Goal: Information Seeking & Learning: Obtain resource

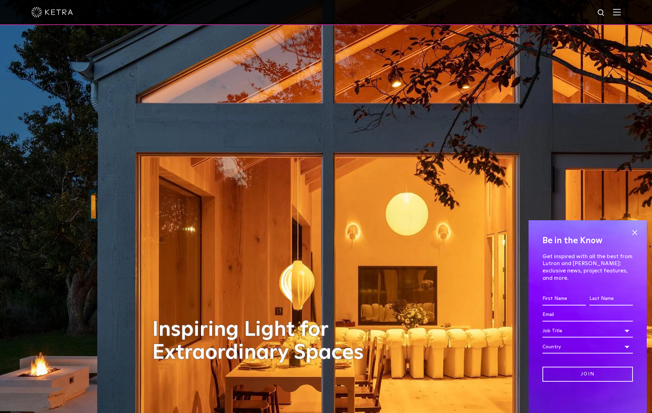
click at [620, 11] on img at bounding box center [617, 12] width 8 height 7
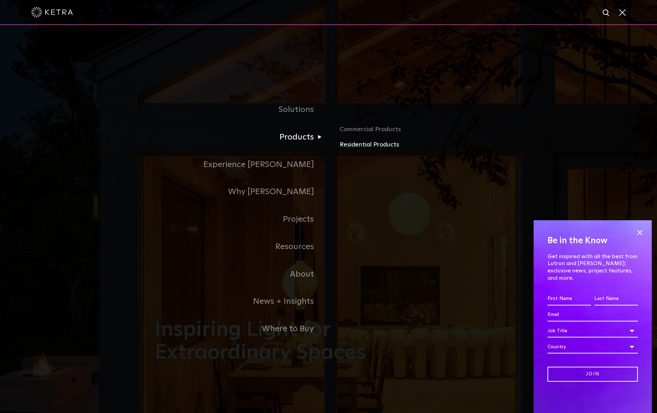
click at [369, 147] on link "Residential Products" at bounding box center [421, 145] width 163 height 10
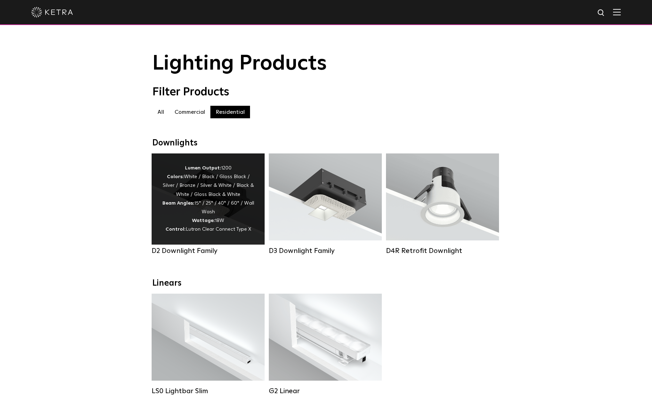
click at [164, 226] on div "Lumen Output: 1200 Colors: White / Black / Gloss Black / Silver / Bronze / Silv…" at bounding box center [208, 199] width 92 height 70
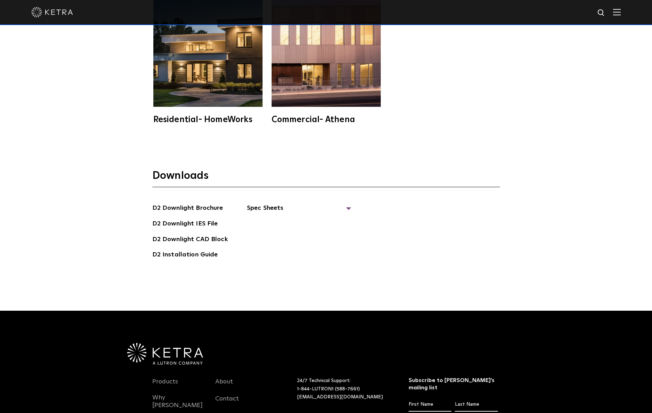
scroll to position [2131, 0]
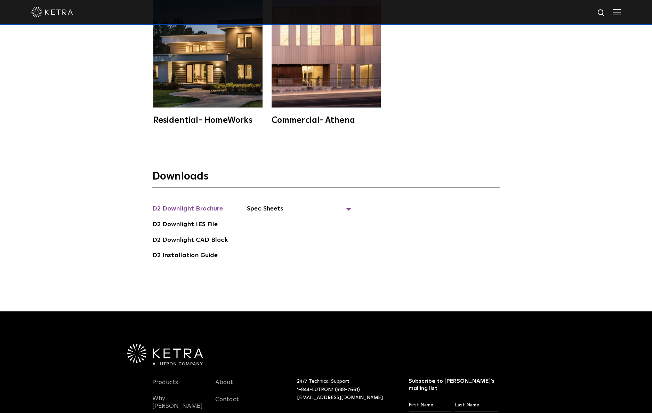
click at [172, 204] on link "D2 Downlight Brochure" at bounding box center [187, 209] width 71 height 11
